Goal: Share content

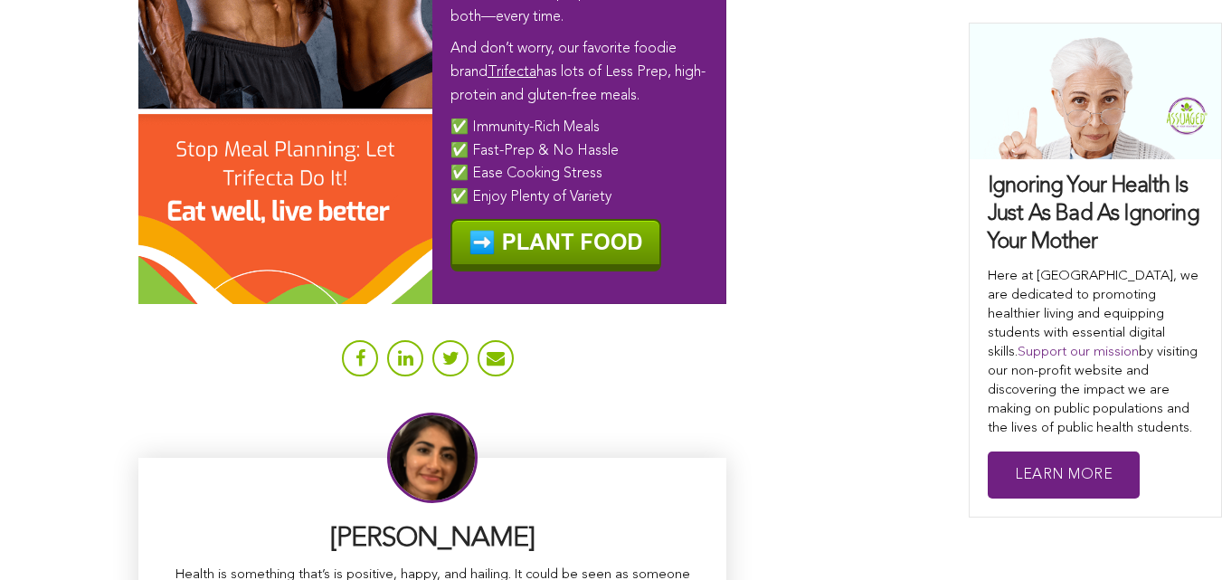
scroll to position [11168, 0]
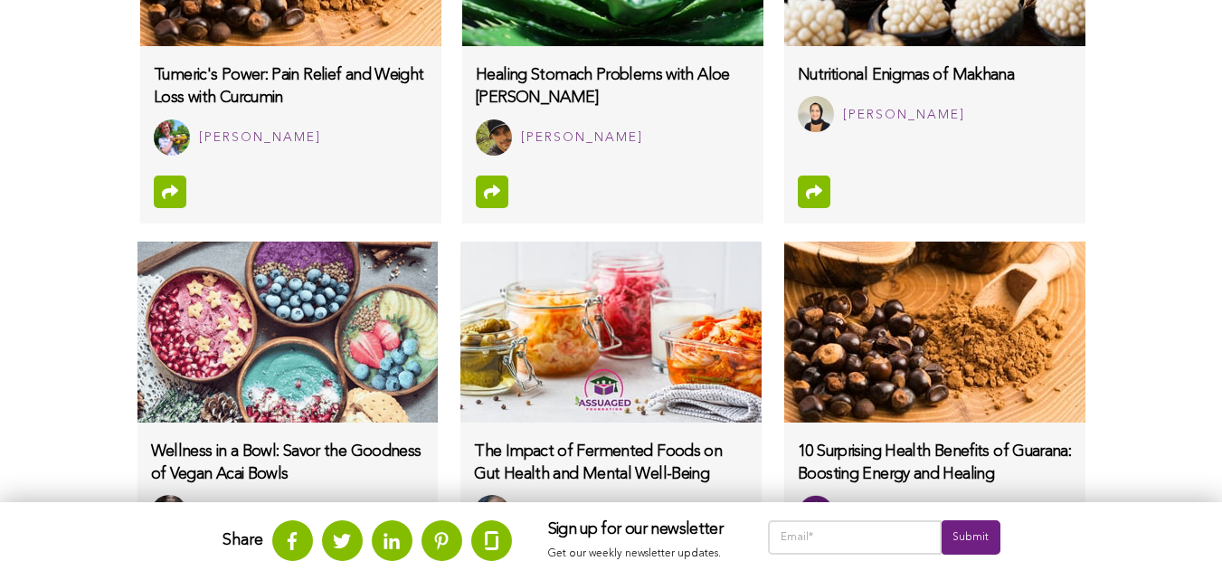
scroll to position [1400, 0]
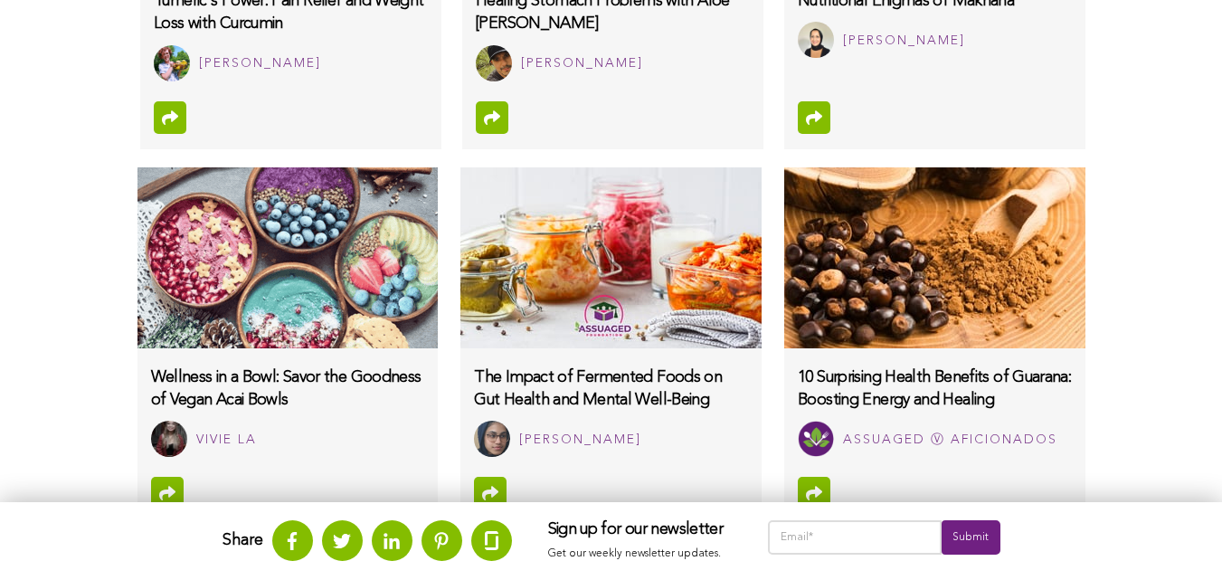
click at [344, 579] on div "Share" at bounding box center [368, 550] width 326 height 60
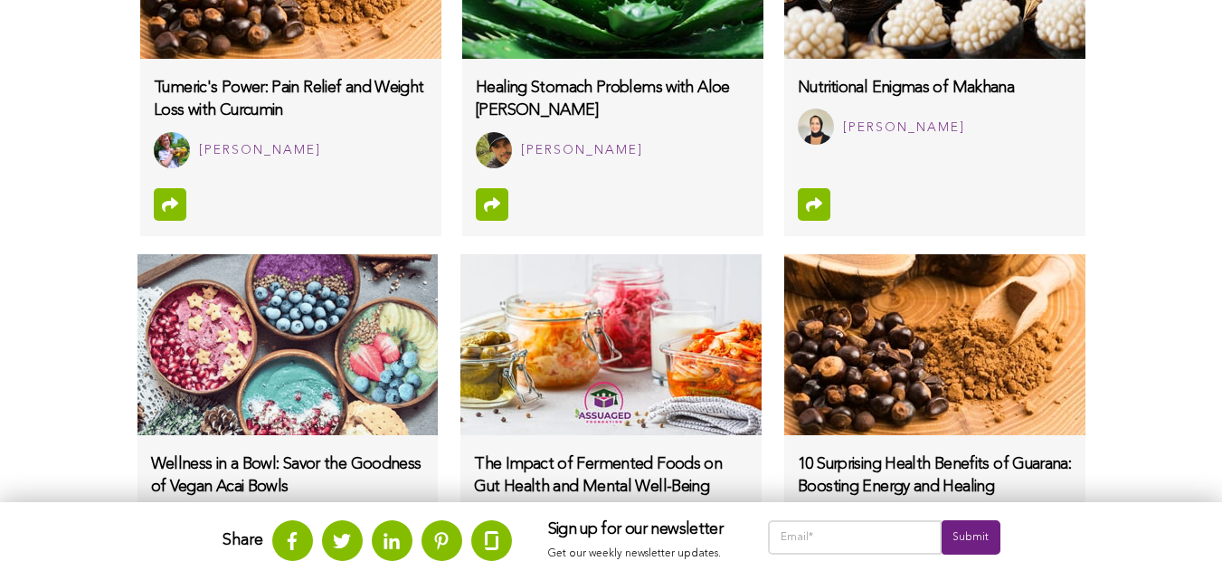
scroll to position [1484, 0]
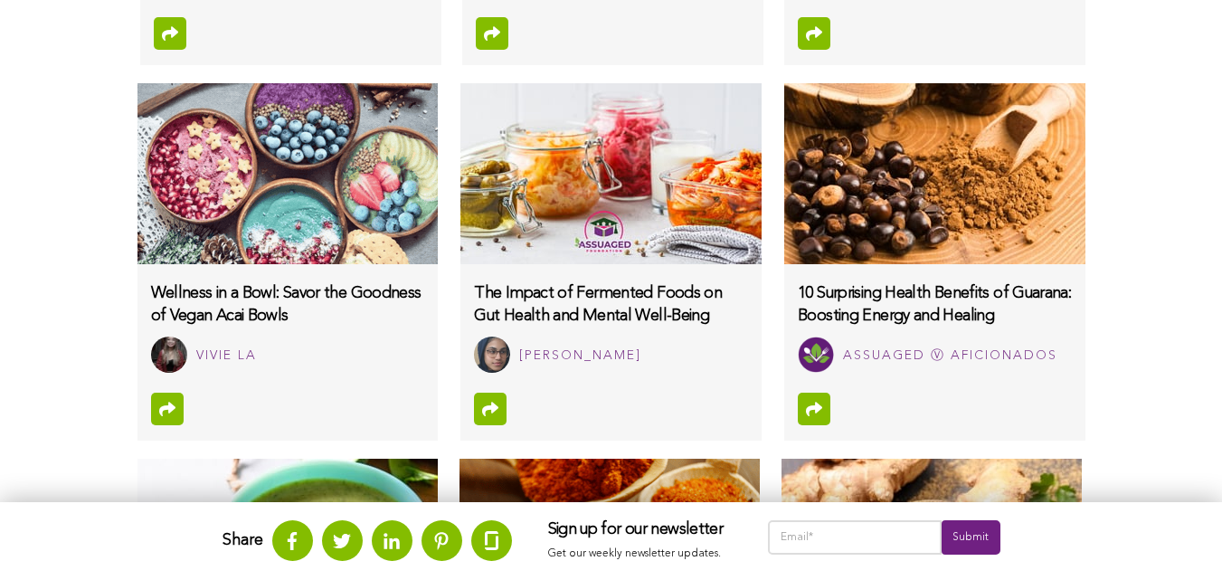
click at [168, 579] on html "WHAT WE DO & WHY SUPPORT OUR 501(c)(3) NON-PROFIT STUDENT INTERNSHIP YOUTUBE CO…" at bounding box center [611, 216] width 1222 height 3401
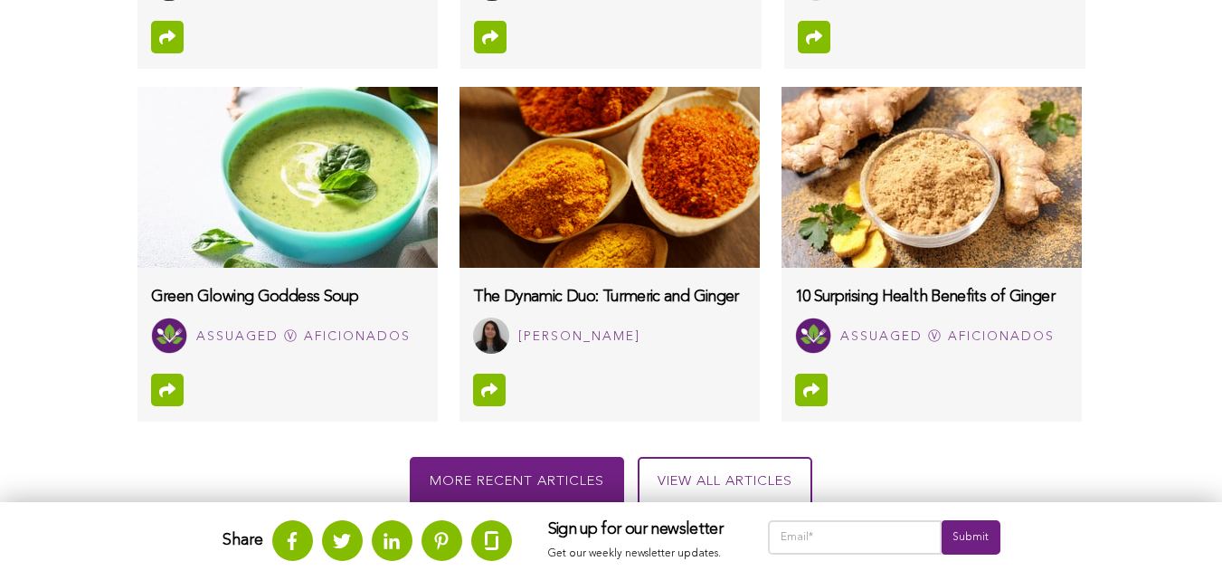
scroll to position [1854, 0]
